Goal: Check status: Check status

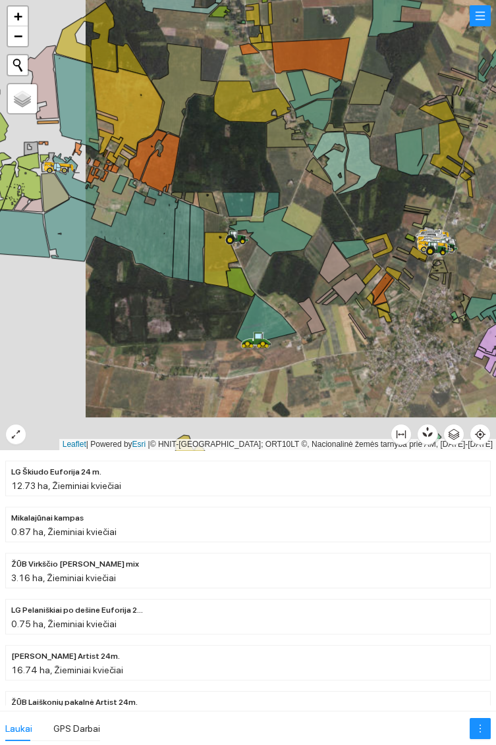
click at [264, 323] on icon at bounding box center [266, 319] width 60 height 51
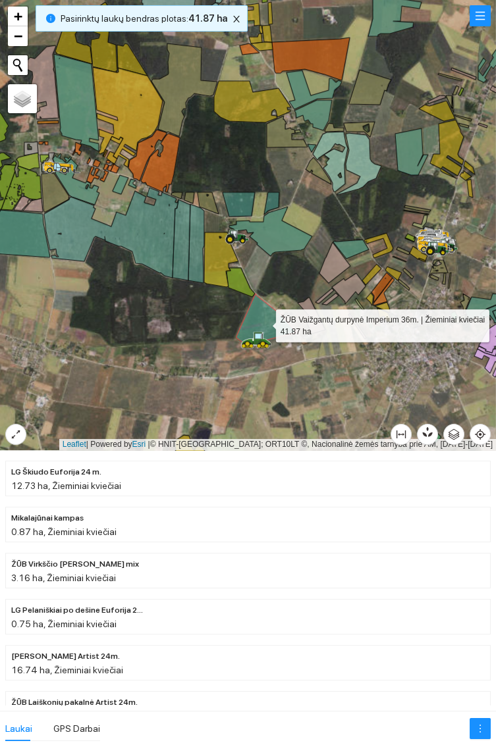
scroll to position [2896, 0]
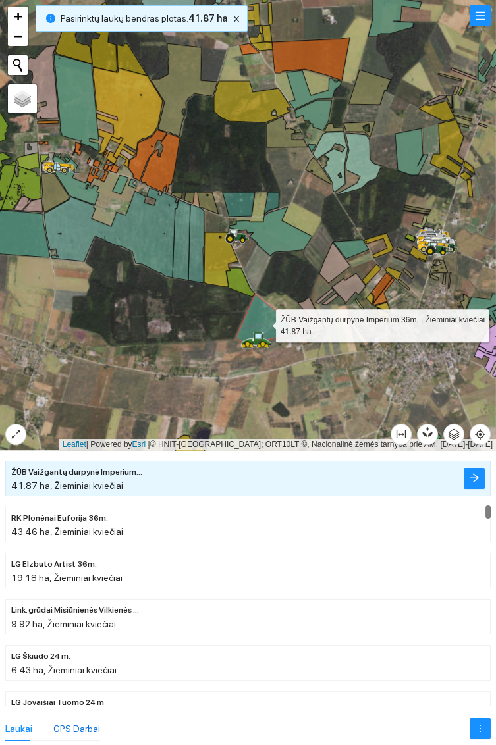
click at [92, 727] on div "GPS Darbai" at bounding box center [76, 729] width 47 height 14
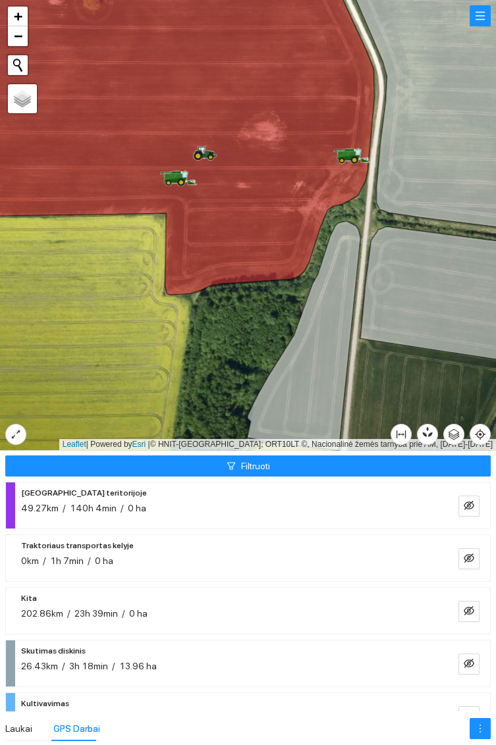
click at [348, 153] on icon at bounding box center [344, 154] width 13 height 7
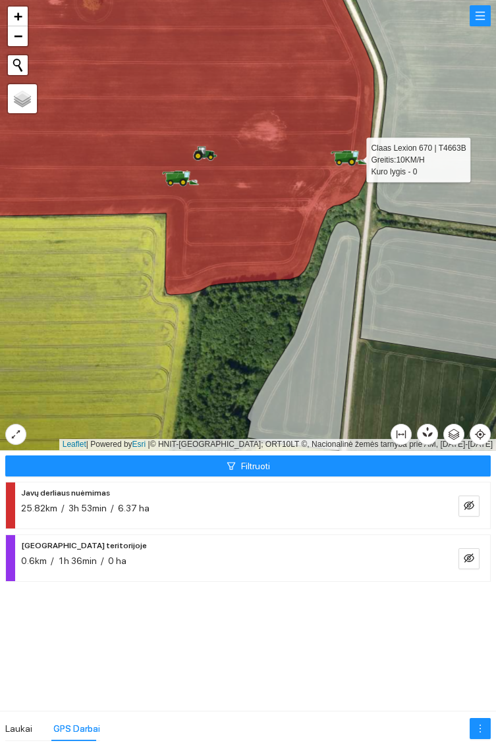
click at [178, 178] on icon at bounding box center [178, 177] width 9 height 7
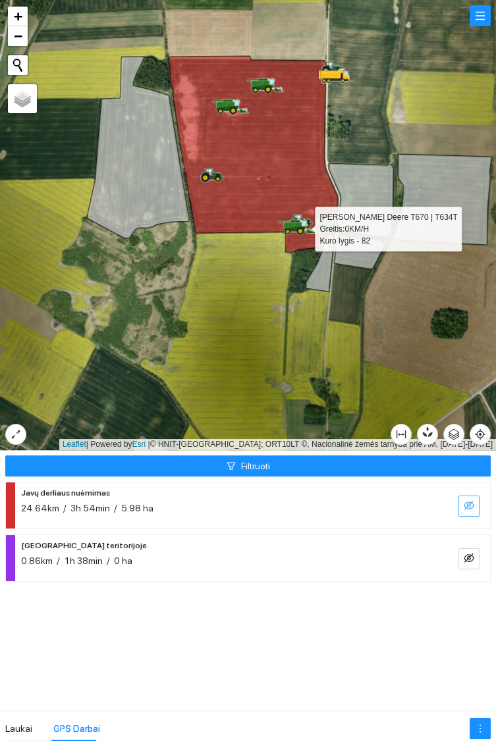
click at [473, 504] on icon "eye-invisible" at bounding box center [469, 505] width 11 height 9
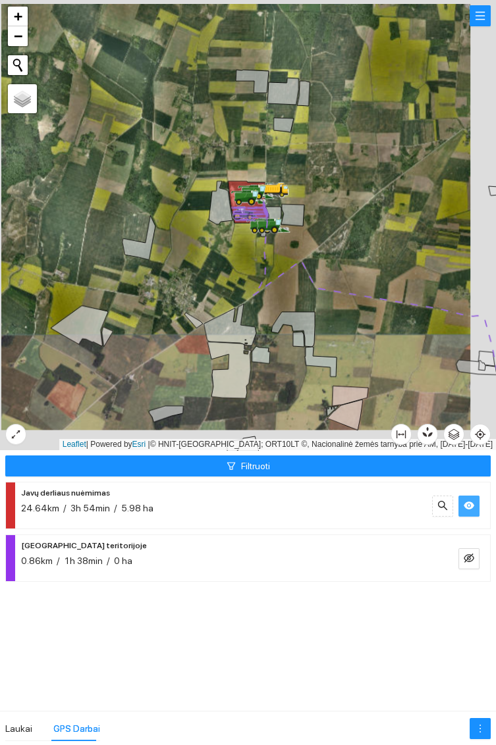
click at [492, 190] on icon at bounding box center [494, 190] width 10 height 9
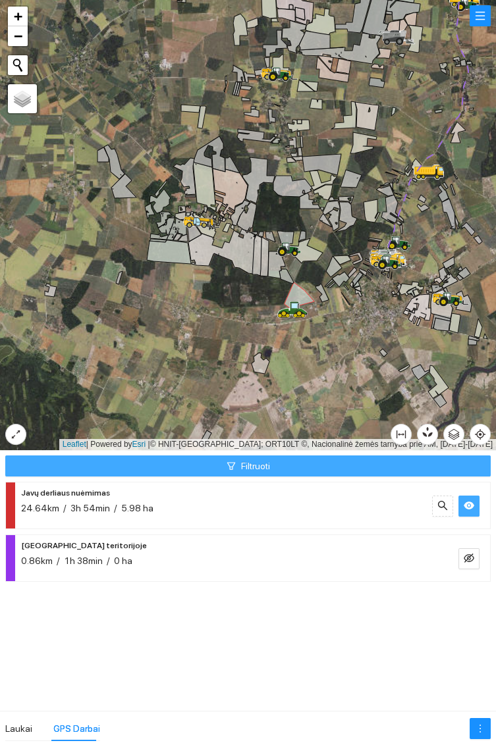
click at [339, 464] on button "Filtruoti" at bounding box center [247, 466] width 485 height 21
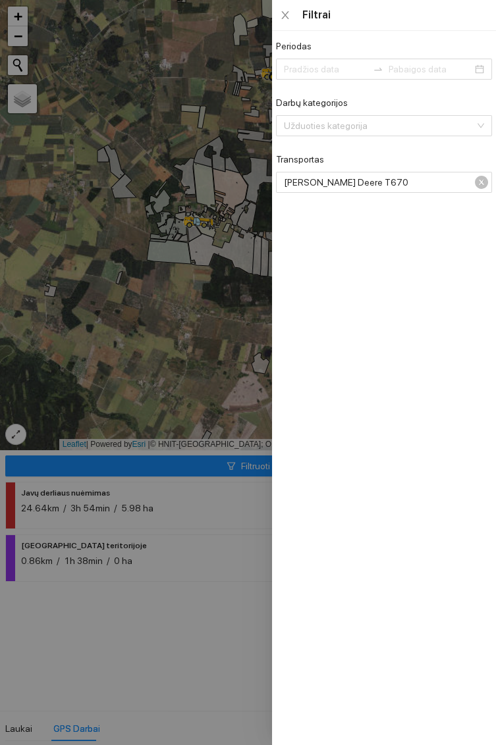
click at [190, 602] on div at bounding box center [248, 372] width 496 height 745
